Goal: Transaction & Acquisition: Purchase product/service

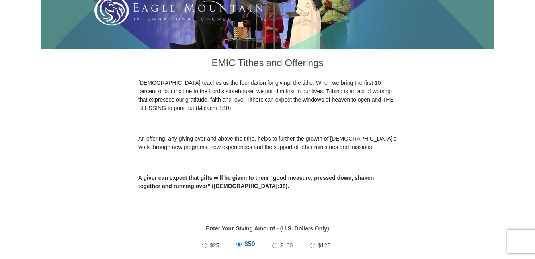
scroll to position [199, 0]
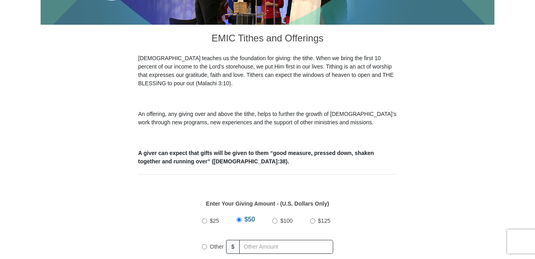
drag, startPoint x: 205, startPoint y: 235, endPoint x: 218, endPoint y: 235, distance: 13.5
click at [205, 244] on input "Other" at bounding box center [204, 246] width 5 height 5
radio input "true"
click at [252, 240] on input "text" at bounding box center [287, 247] width 91 height 14
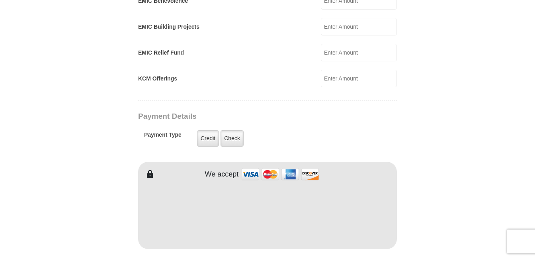
scroll to position [557, 0]
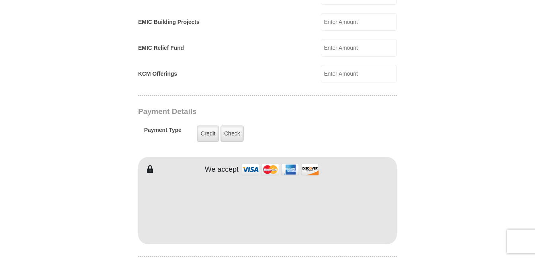
type input "191.55"
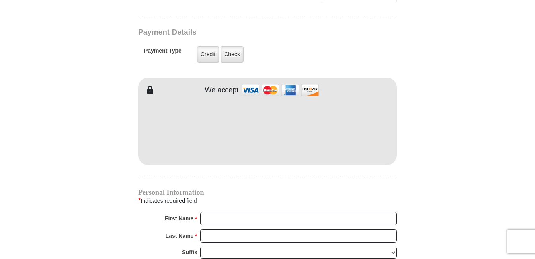
scroll to position [637, 0]
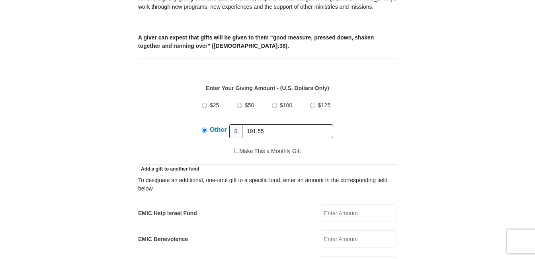
scroll to position [199, 0]
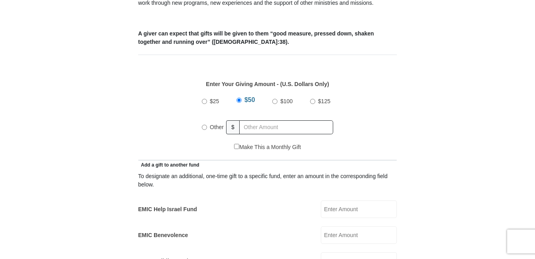
click at [210, 124] on span "Other" at bounding box center [217, 127] width 14 height 6
click at [207, 125] on input "Other" at bounding box center [204, 127] width 5 height 5
radio input "true"
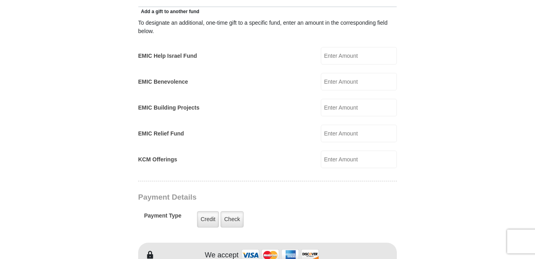
scroll to position [517, 0]
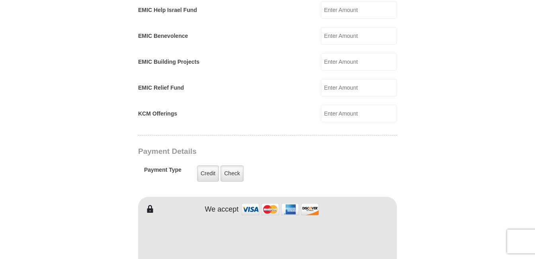
type input "191.55"
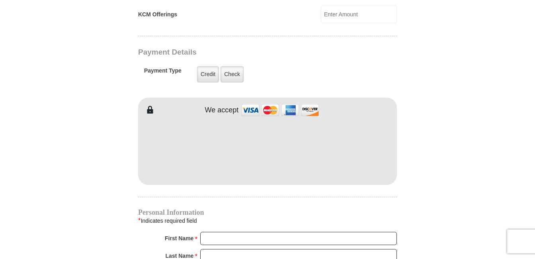
scroll to position [637, 0]
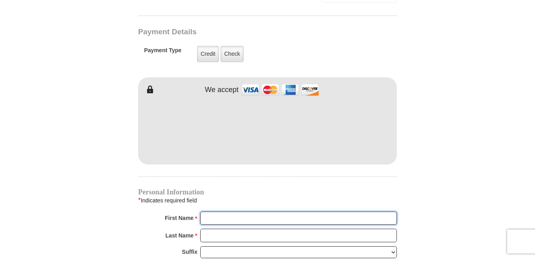
click at [209, 211] on input "First Name *" at bounding box center [298, 218] width 197 height 14
type input "[PERSON_NAME]"
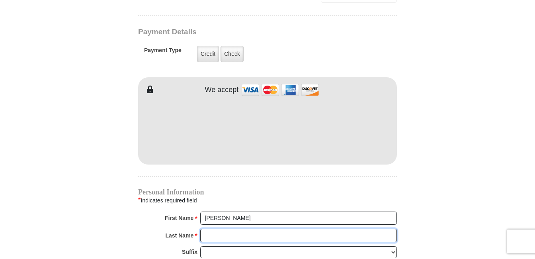
type input "Gilbreath"
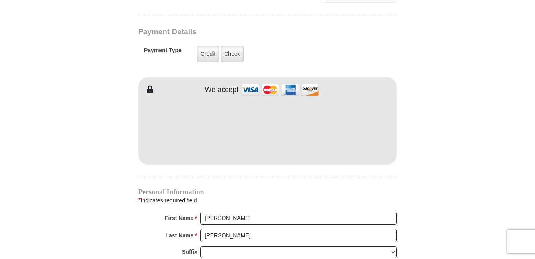
type input "ugilbreath@gmail.com"
type input "8417 Cactus Flower Dr"
type input "FORT WORTH, TX"
type input "76131"
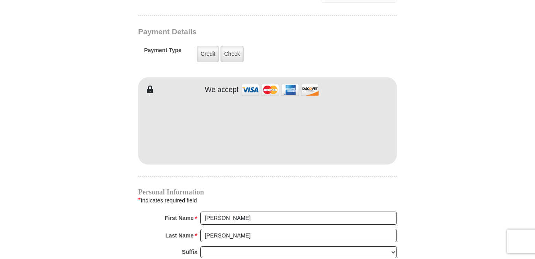
type input "8174482555"
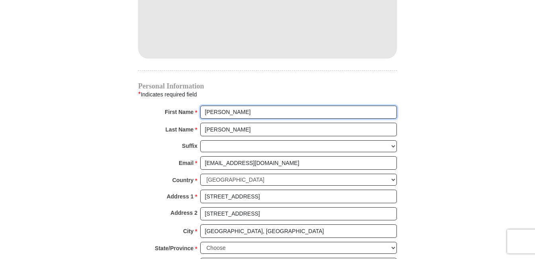
scroll to position [756, 0]
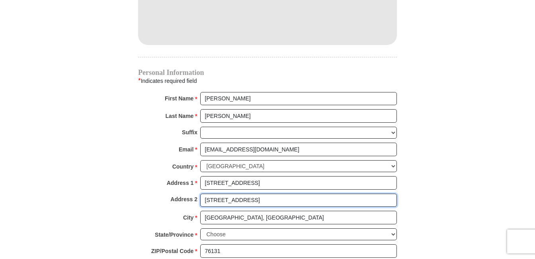
drag, startPoint x: 265, startPoint y: 191, endPoint x: 186, endPoint y: 189, distance: 79.6
click at [186, 193] on div "Address 2 8417 Cactus Flower Dr" at bounding box center [267, 202] width 259 height 18
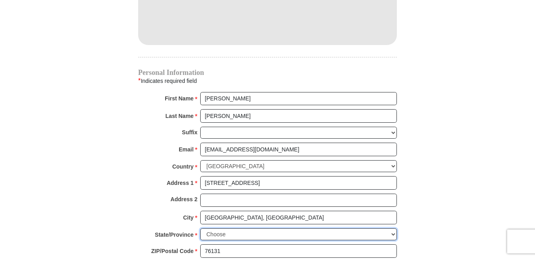
click at [245, 228] on select "Choose Alabama Alaska American Samoa Arizona Arkansas Armed Forces Americas Arm…" at bounding box center [298, 234] width 197 height 12
select select "TX"
click at [200, 228] on select "Choose Alabama Alaska American Samoa Arizona Arkansas Armed Forces Americas Arm…" at bounding box center [298, 234] width 197 height 12
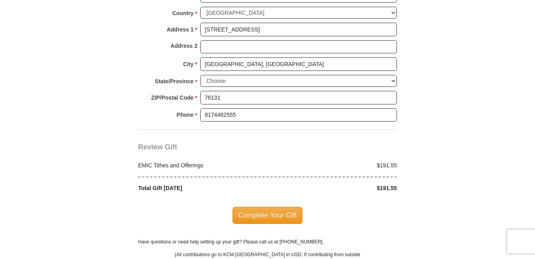
scroll to position [915, 0]
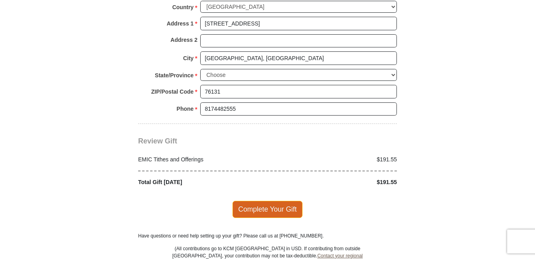
click at [269, 201] on span "Complete Your Gift" at bounding box center [267, 209] width 70 height 17
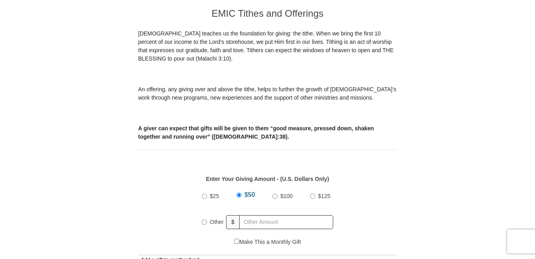
scroll to position [279, 0]
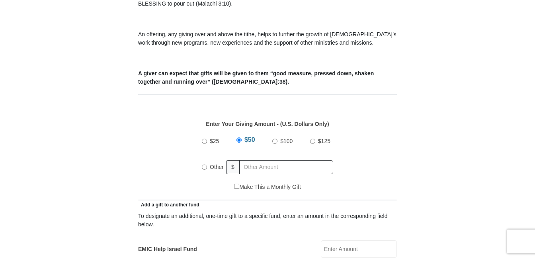
click at [209, 160] on label "Other" at bounding box center [217, 167] width 20 height 18
click at [207, 164] on input "Other" at bounding box center [204, 166] width 5 height 5
radio input "true"
click at [251, 160] on input "text" at bounding box center [287, 167] width 91 height 14
type input "110.13"
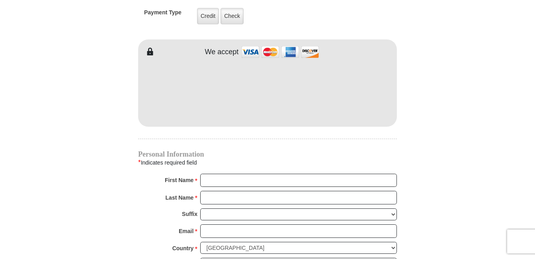
scroll to position [677, 0]
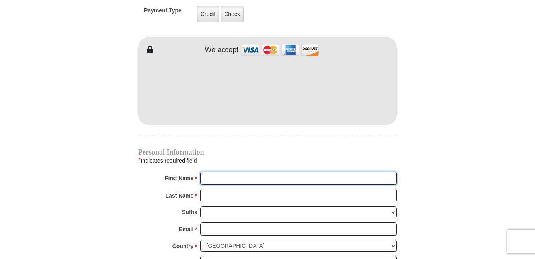
click at [213, 173] on input "First Name *" at bounding box center [298, 179] width 197 height 14
type input "Ursula"
type input "Gilbreath"
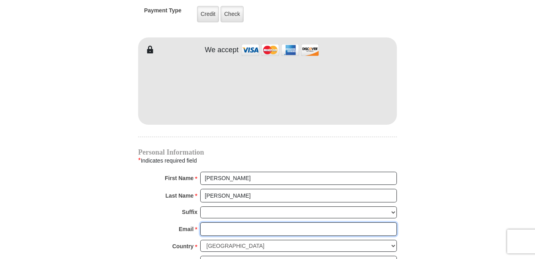
type input "ugilbreath@gmail.com"
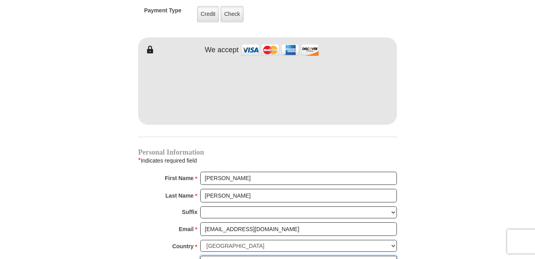
type input "8417 Cactus Flower Dr"
type input "FORT WORTH, TX"
type input "76131"
type input "8174482555"
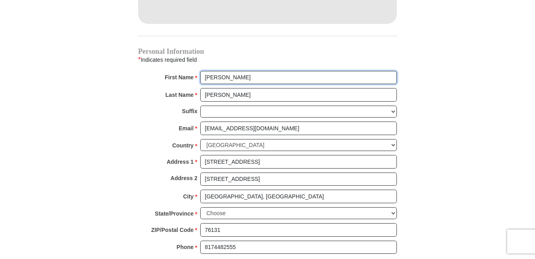
scroll to position [796, 0]
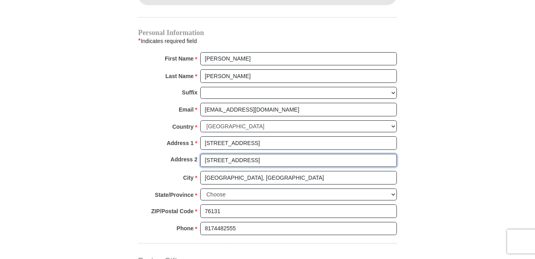
drag, startPoint x: 258, startPoint y: 148, endPoint x: 176, endPoint y: 146, distance: 82.8
click at [176, 154] on div "Address 2 8417 Cactus Flower Dr" at bounding box center [267, 163] width 259 height 18
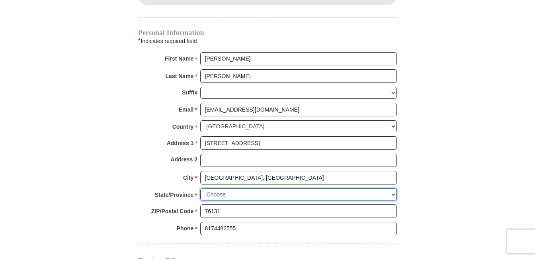
click at [237, 188] on select "Choose Alabama Alaska American Samoa Arizona Arkansas Armed Forces Americas Arm…" at bounding box center [298, 194] width 197 height 12
select select "TX"
click at [200, 188] on select "Choose Alabama Alaska American Samoa Arizona Arkansas Armed Forces Americas Arm…" at bounding box center [298, 194] width 197 height 12
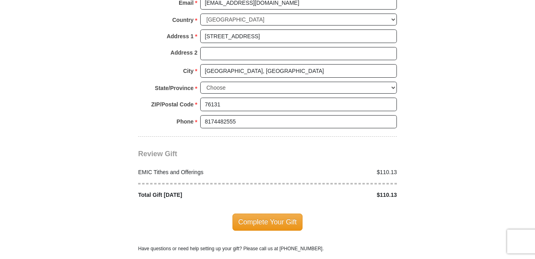
scroll to position [915, 0]
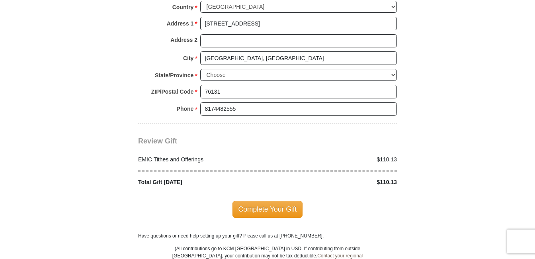
click at [268, 201] on span "Complete Your Gift" at bounding box center [267, 209] width 70 height 17
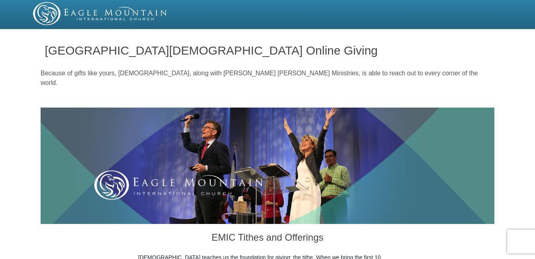
select select "[GEOGRAPHIC_DATA]"
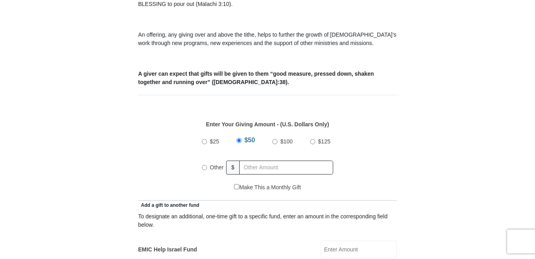
scroll to position [279, 0]
click at [205, 164] on input "Other" at bounding box center [204, 166] width 5 height 5
radio input "true"
click at [253, 160] on input "text" at bounding box center [287, 167] width 91 height 14
type input "110.13"
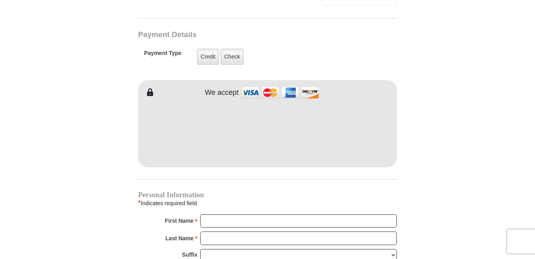
scroll to position [637, 0]
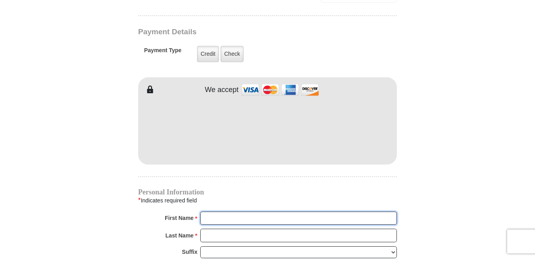
click at [225, 211] on input "First Name *" at bounding box center [298, 218] width 197 height 14
type input "Ursula"
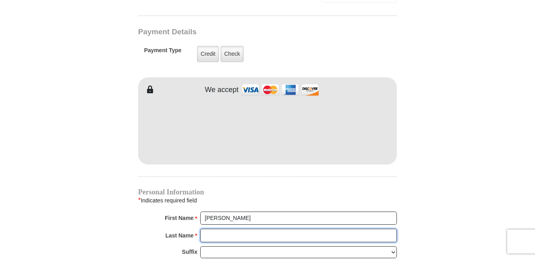
type input "Gilbreath"
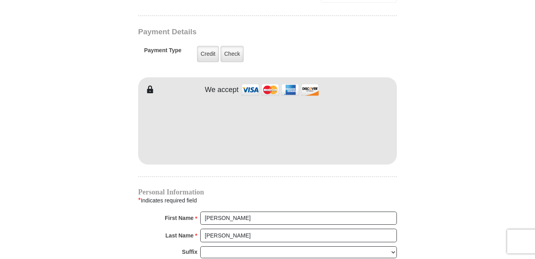
type input "ugilbreath@gmail.com"
type input "8417 Cactus Flower Dr"
type input "FORT WORTH, TX"
type input "76131"
type input "8174482555"
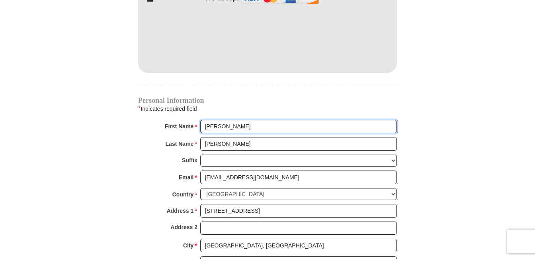
scroll to position [756, 0]
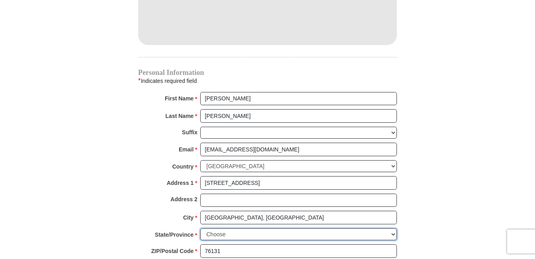
click at [226, 228] on select "Choose Alabama Alaska American Samoa Arizona Arkansas Armed Forces Americas Arm…" at bounding box center [298, 234] width 197 height 12
select select "TX"
click at [200, 228] on select "Choose Alabama Alaska American Samoa Arizona Arkansas Armed Forces Americas Arm…" at bounding box center [298, 234] width 197 height 12
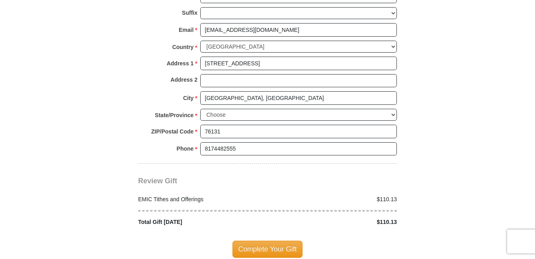
scroll to position [915, 0]
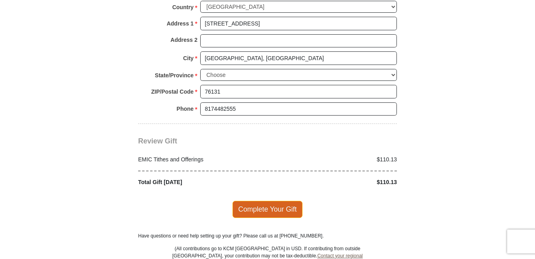
click at [266, 201] on span "Complete Your Gift" at bounding box center [267, 209] width 70 height 17
